Goal: Information Seeking & Learning: Understand process/instructions

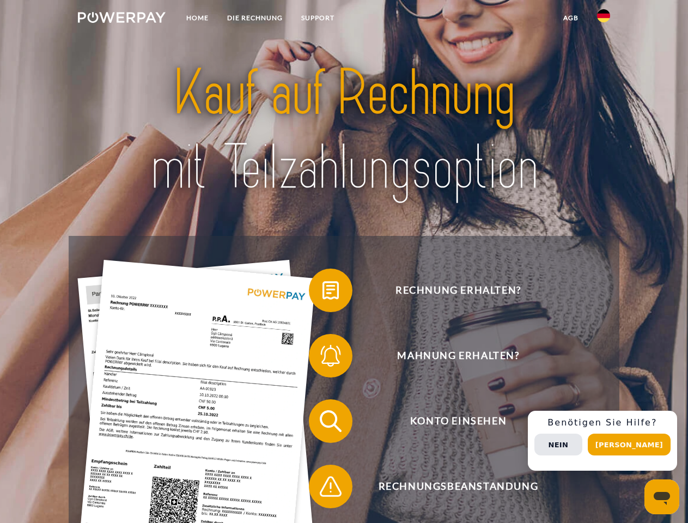
click at [122, 19] on img at bounding box center [122, 17] width 88 height 11
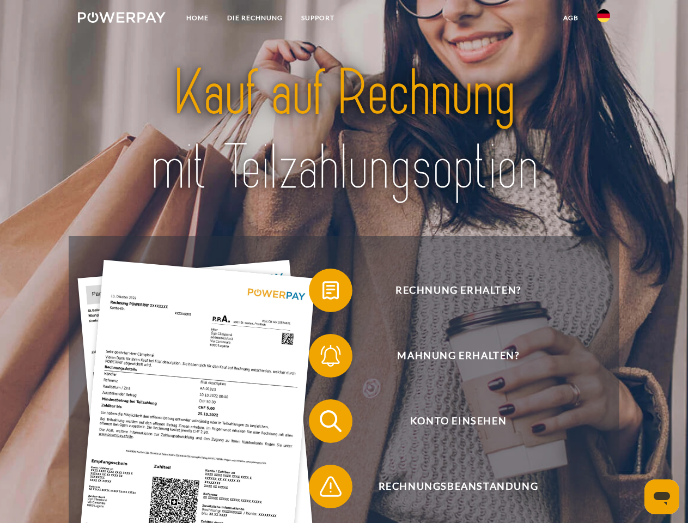
click at [604, 19] on img at bounding box center [603, 15] width 13 height 13
click at [571, 18] on link "agb" at bounding box center [571, 18] width 34 height 20
click at [323, 293] on span at bounding box center [314, 290] width 54 height 54
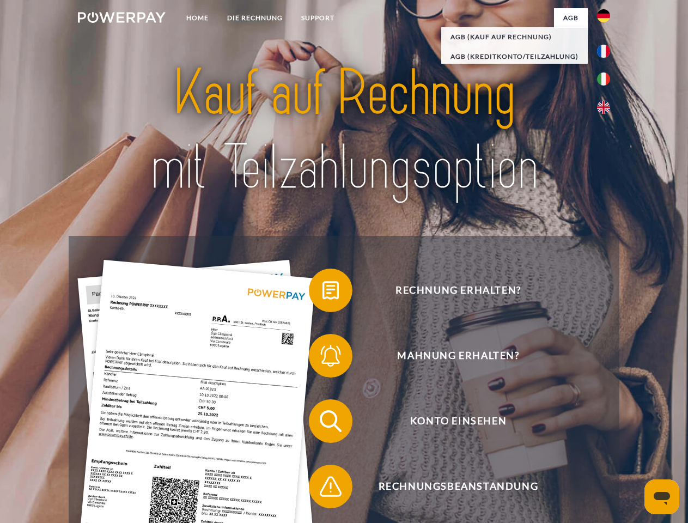
click at [323, 358] on div "Rechnung erhalten? Mahnung erhalten? Konto einsehen" at bounding box center [344, 454] width 550 height 436
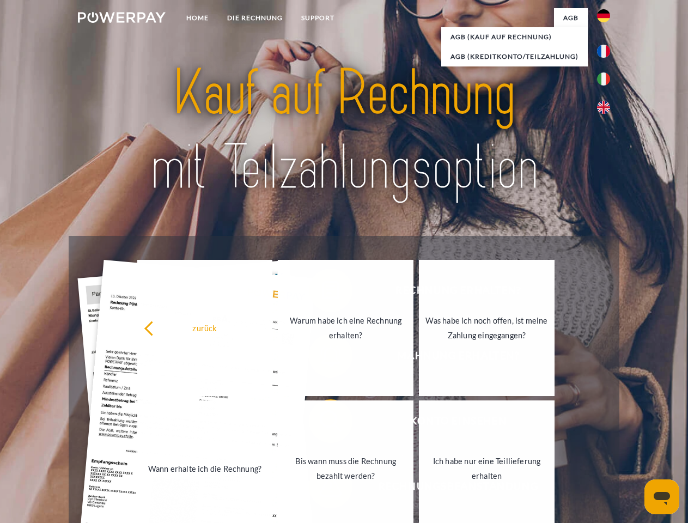
click at [323, 423] on link "Bis wann muss die Rechnung bezahlt werden?" at bounding box center [346, 469] width 136 height 136
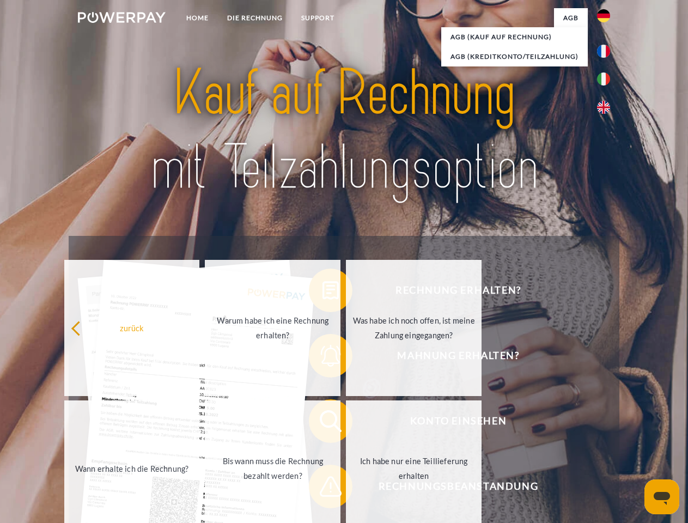
click at [323, 489] on span at bounding box center [314, 486] width 54 height 54
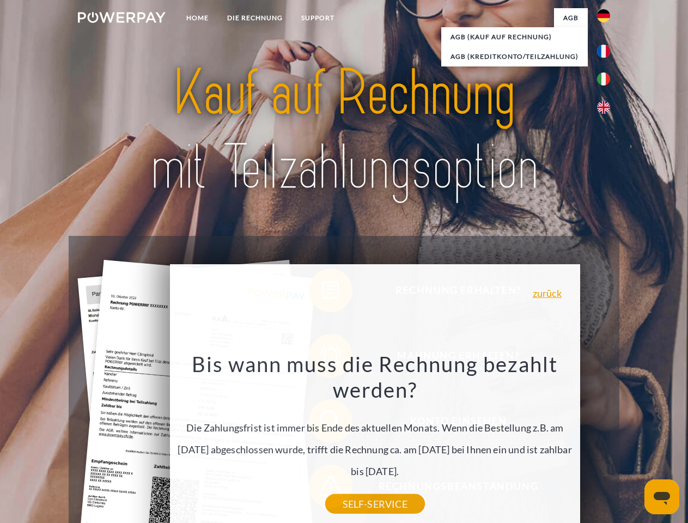
click at [607, 441] on div "Rechnung erhalten? Mahnung erhalten? Konto einsehen" at bounding box center [344, 454] width 550 height 436
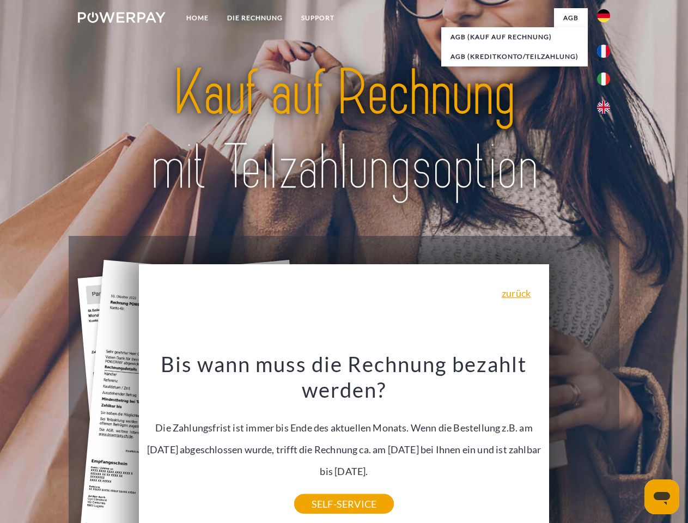
click at [580, 443] on span "Konto einsehen" at bounding box center [458, 421] width 267 height 44
click at [633, 445] on header "Home DIE RECHNUNG SUPPORT" at bounding box center [344, 376] width 688 height 753
